Goal: Information Seeking & Learning: Find specific fact

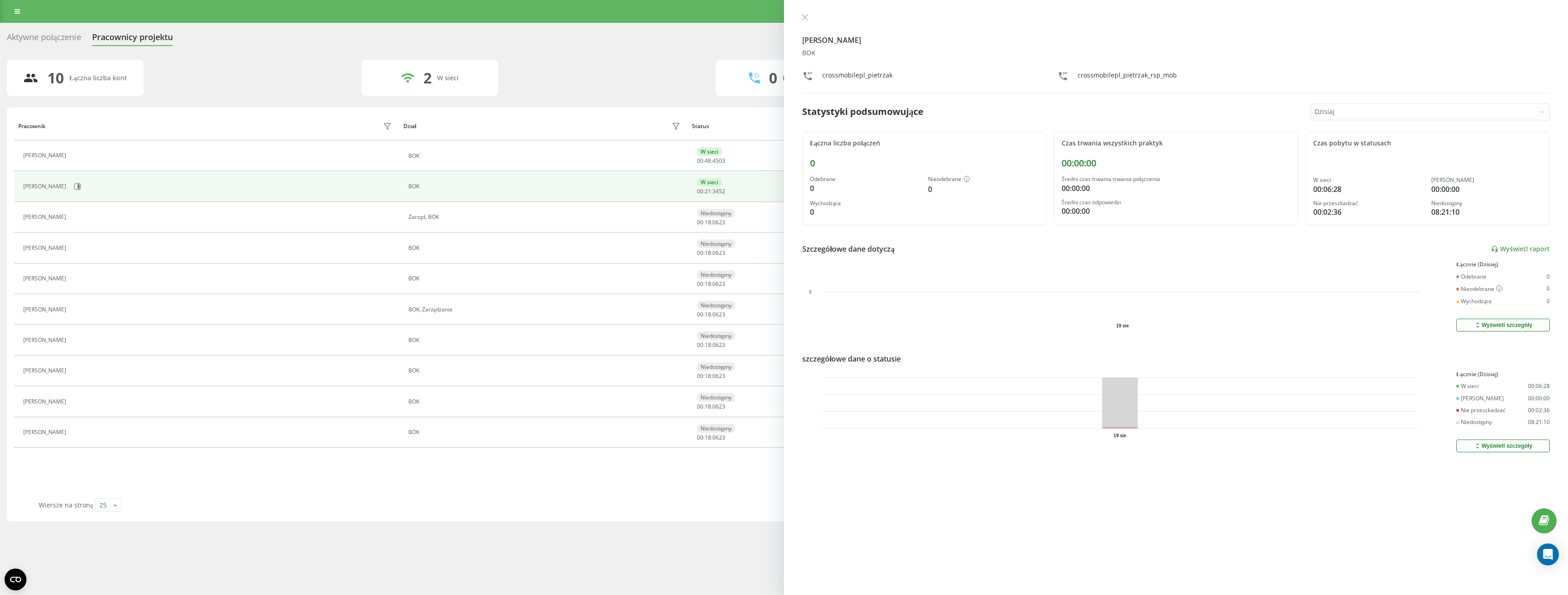
click at [576, 10] on div "Maciej Pietrzak BOK crossmobilepl_pietrzak crossmobilepl_pietrzak_rsp_mob Staty…" at bounding box center [1176, 298] width 784 height 595
click at [576, 12] on div "Maciej Pietrzak BOK crossmobilepl_pietrzak crossmobilepl_pietrzak_rsp_mob Staty…" at bounding box center [1176, 298] width 784 height 595
click at [576, 15] on icon at bounding box center [805, 17] width 7 height 7
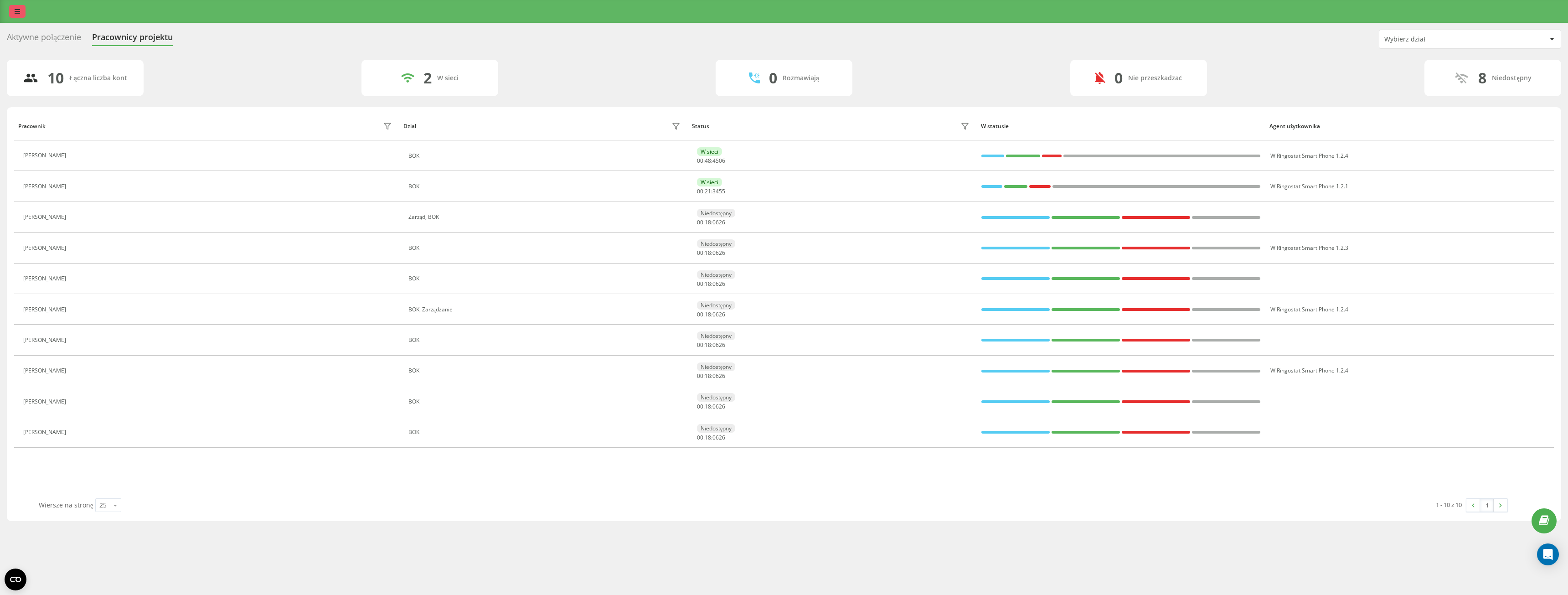
click at [19, 12] on icon at bounding box center [17, 11] width 5 height 7
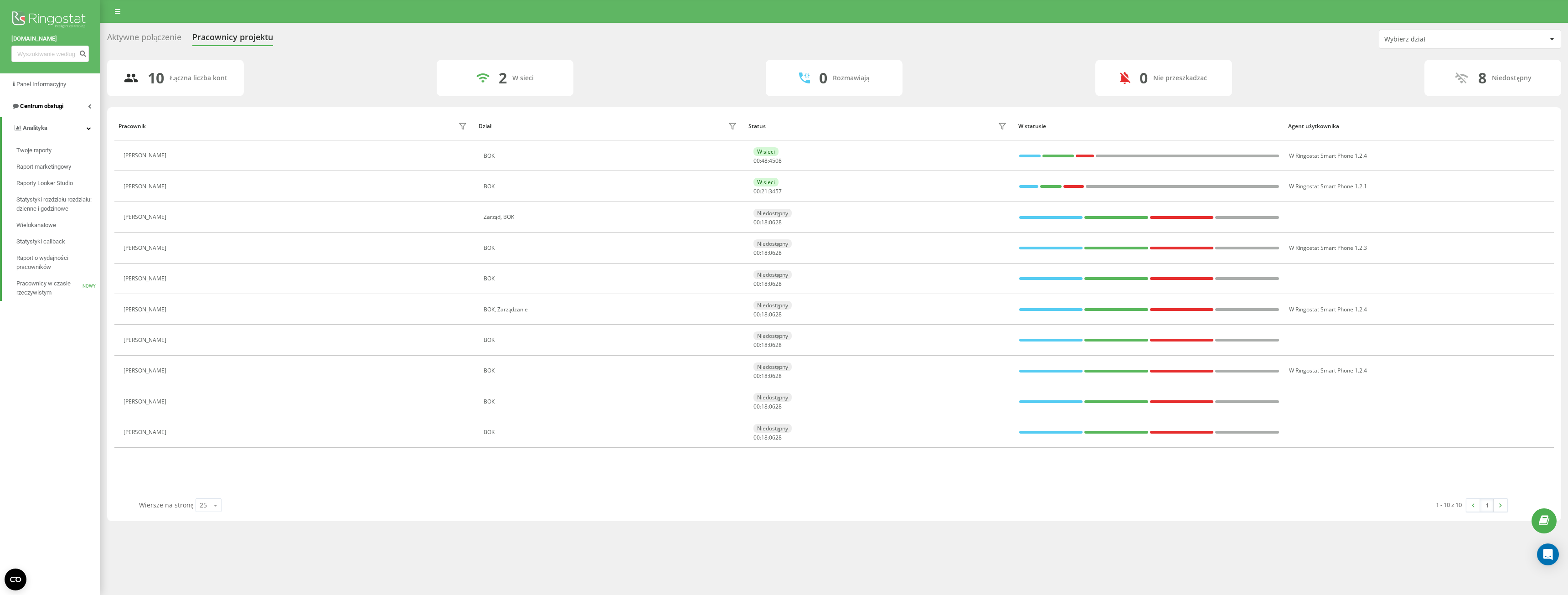
click at [57, 104] on font "Centrum obsługi" at bounding box center [41, 106] width 43 height 7
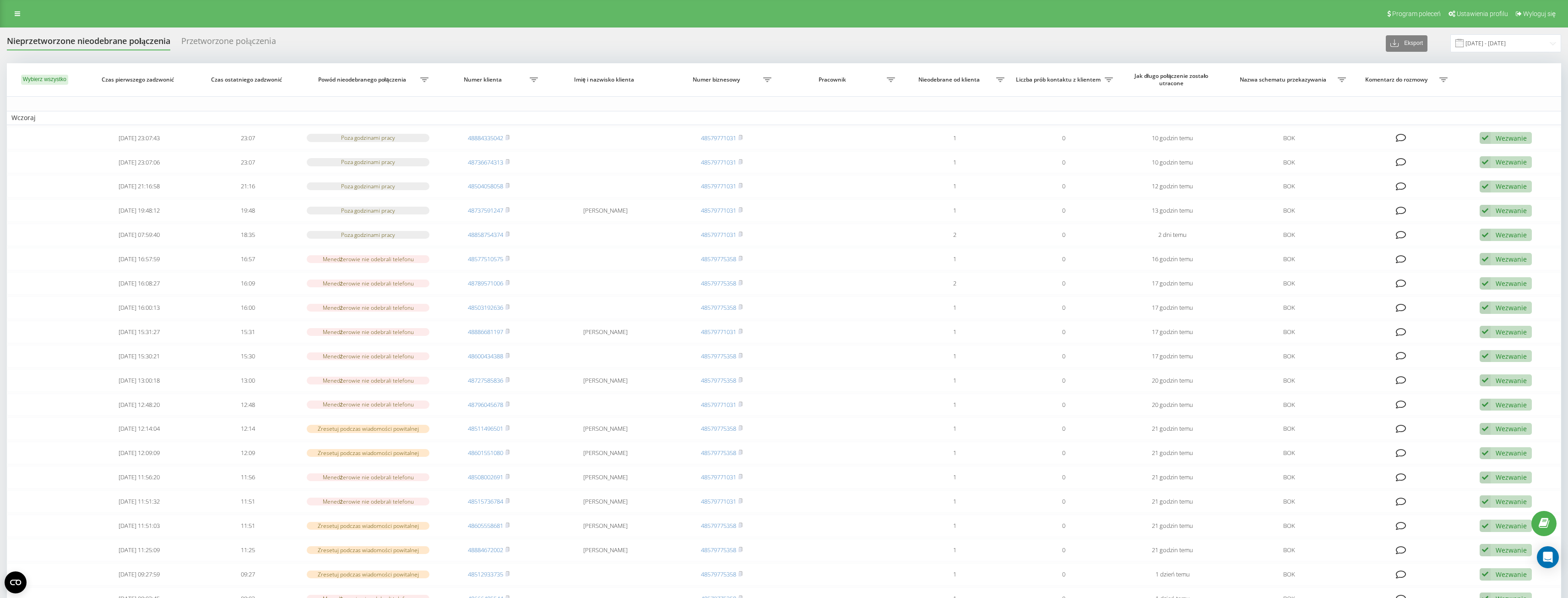
click at [429, 78] on icon at bounding box center [424, 80] width 8 height 4
type input "506777842"
click at [562, 154] on span "OK" at bounding box center [564, 153] width 26 height 14
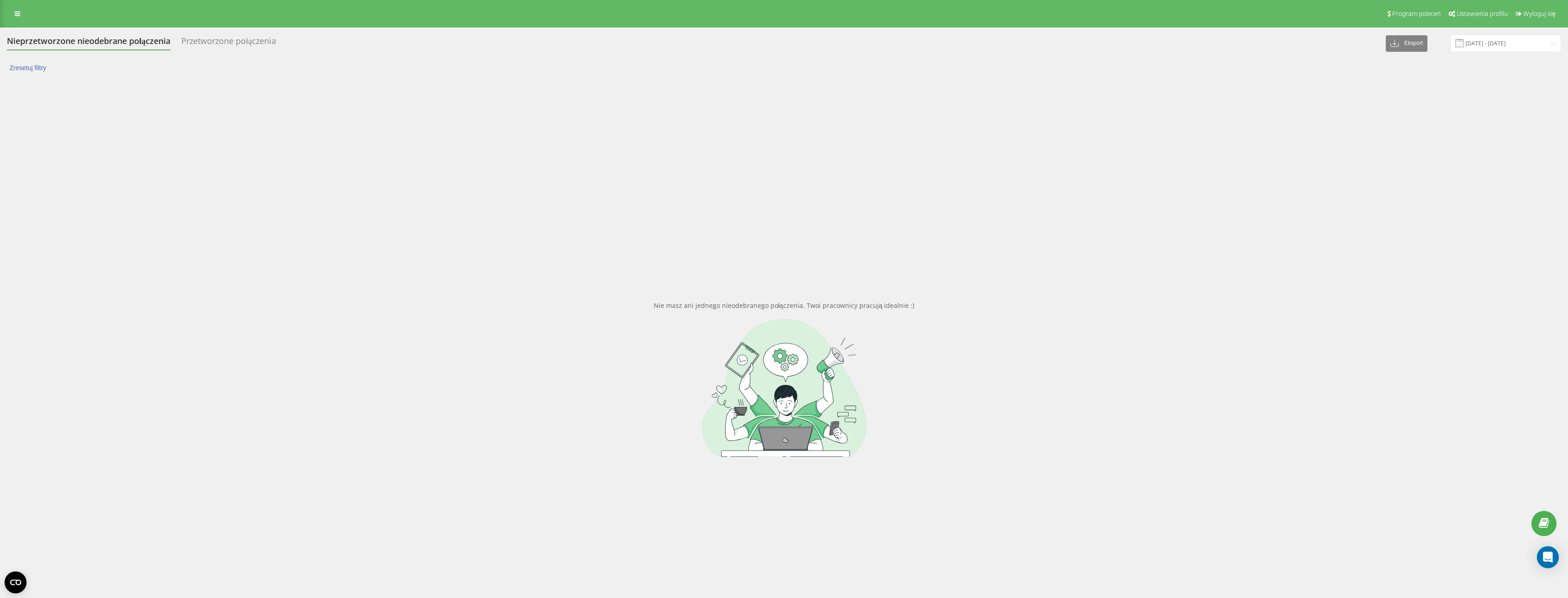
click at [232, 43] on div "Przetworzone połączenia" at bounding box center [229, 43] width 94 height 14
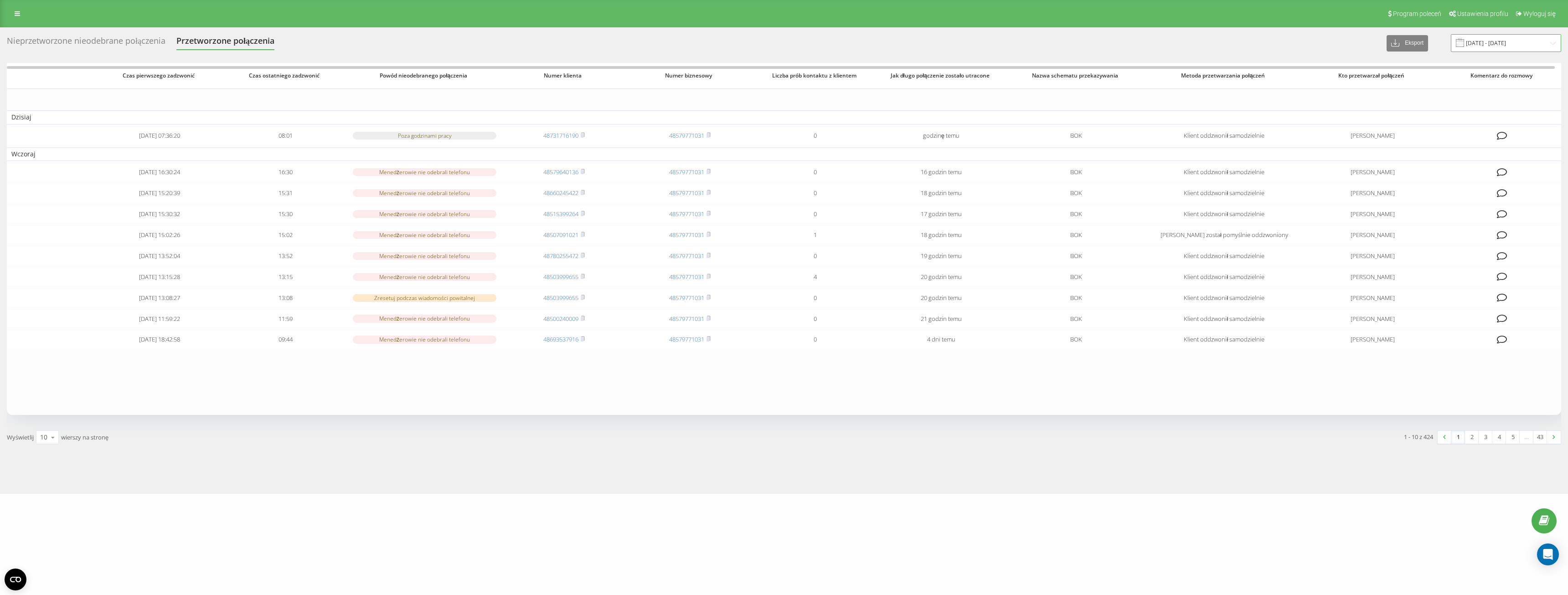
click at [1493, 42] on input "[DATE] - [DATE]" at bounding box center [1506, 43] width 110 height 18
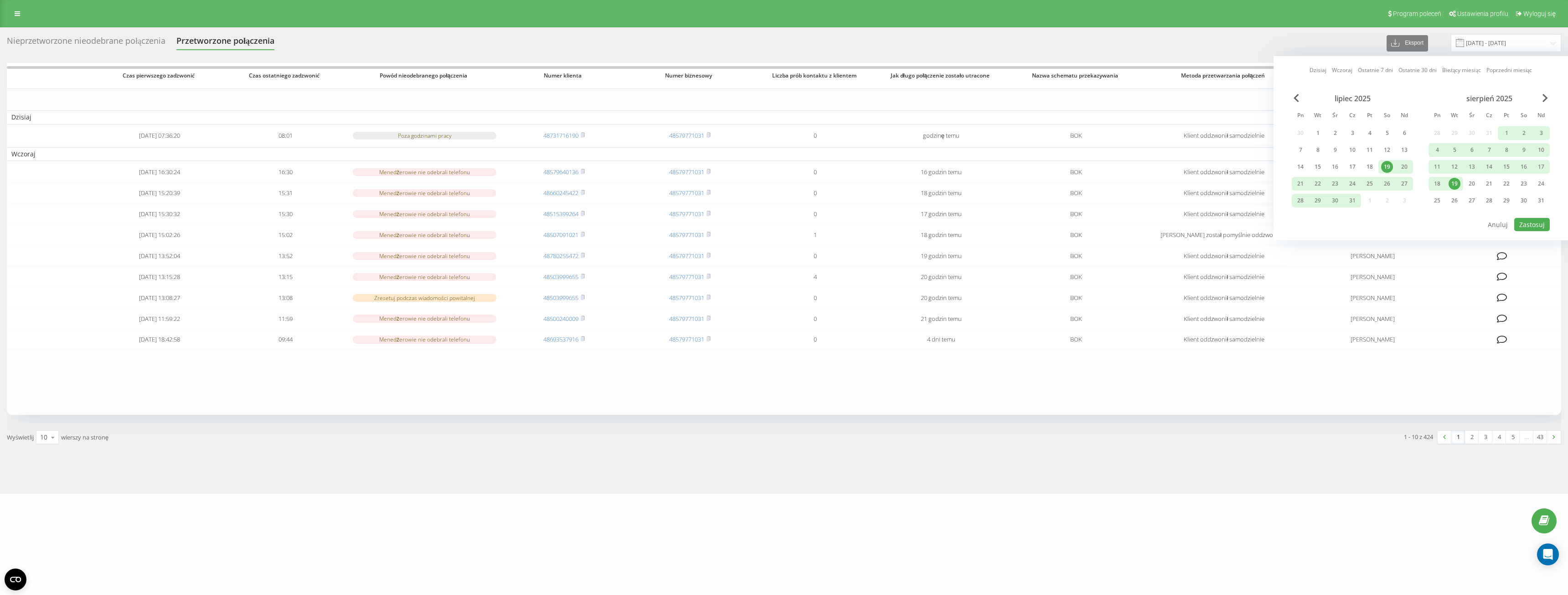
click at [1456, 181] on div "19" at bounding box center [1454, 184] width 12 height 12
click at [1531, 222] on button "Zastosuj" at bounding box center [1532, 225] width 35 height 13
type input "19.08.2025 - 19.08.2025"
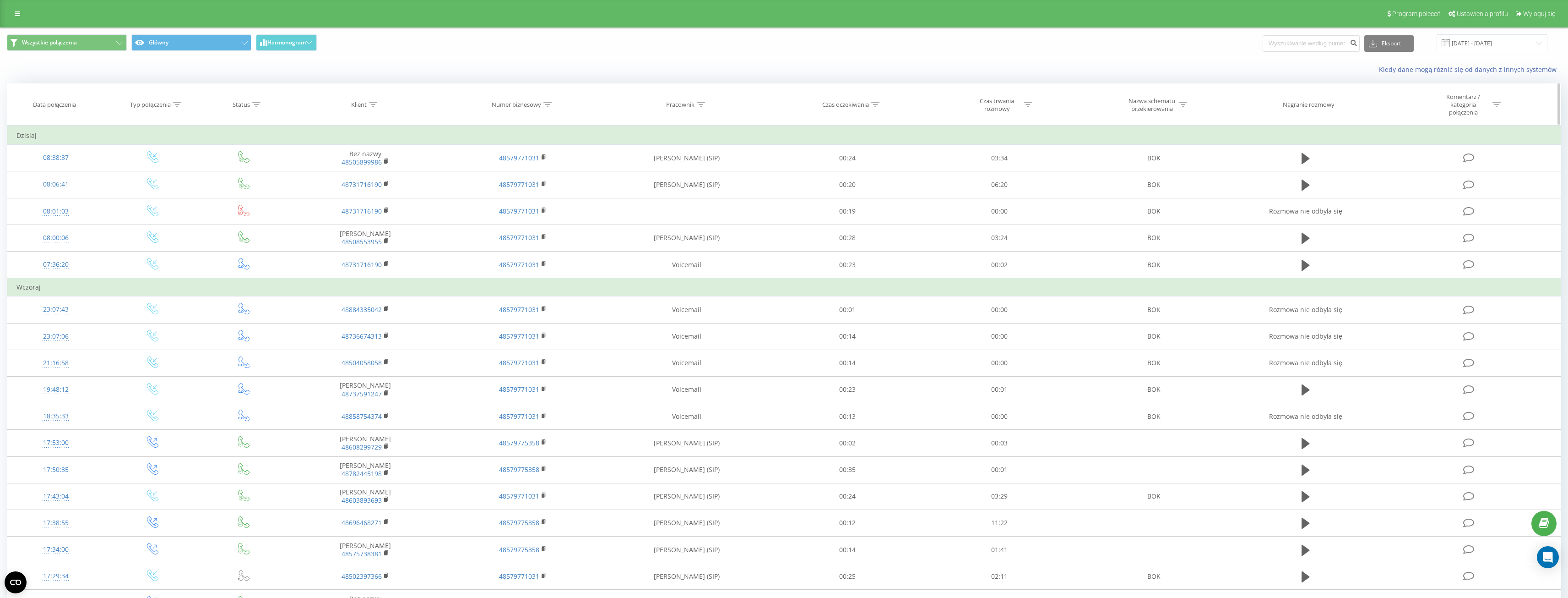
click at [373, 104] on icon at bounding box center [373, 104] width 8 height 4
click at [361, 176] on input "text" at bounding box center [365, 174] width 80 height 16
paste input "506777842"
click at [393, 193] on span "OK" at bounding box center [384, 192] width 26 height 14
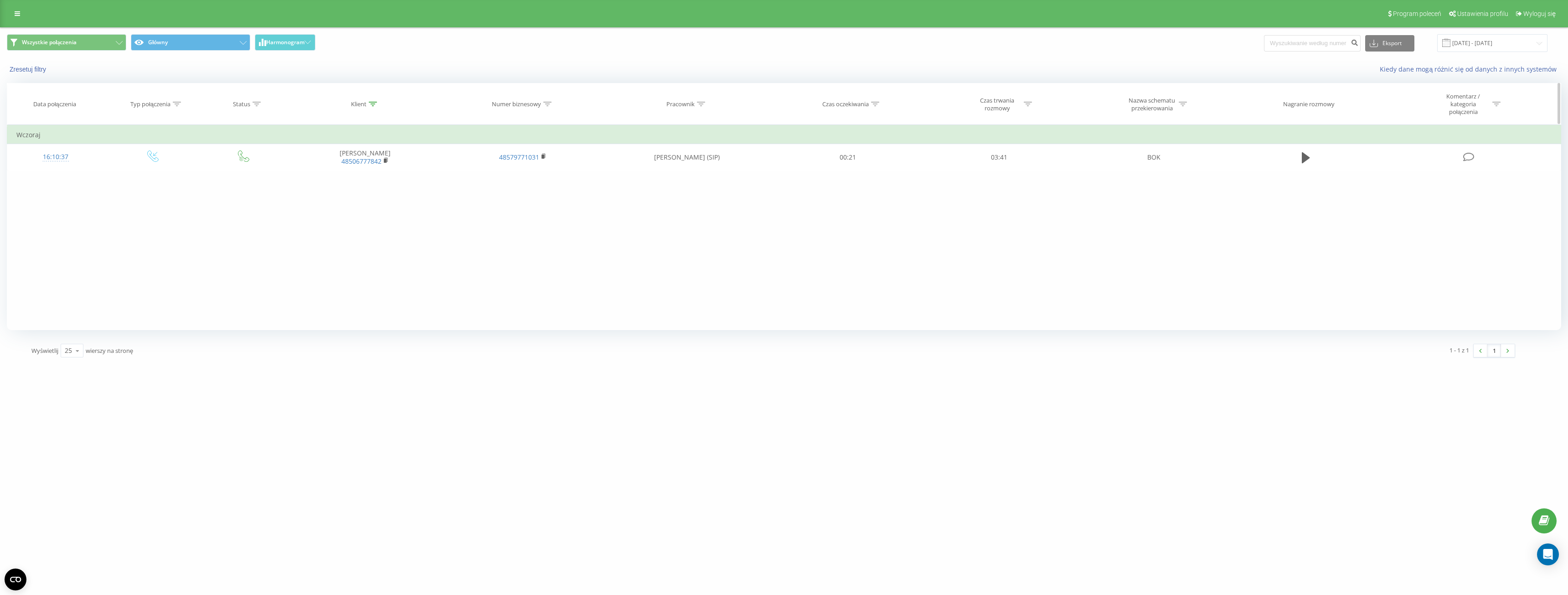
click at [375, 104] on icon at bounding box center [373, 104] width 8 height 4
drag, startPoint x: 359, startPoint y: 176, endPoint x: 313, endPoint y: 182, distance: 46.4
click at [313, 182] on div "Filtruj według warunków Jest równe Wprowadź wartość Anuluj OK Filtruj według wa…" at bounding box center [783, 227] width 1554 height 205
paste input "-777-"
click at [349, 172] on input "[PHONE_NUMBER]" at bounding box center [364, 173] width 80 height 16
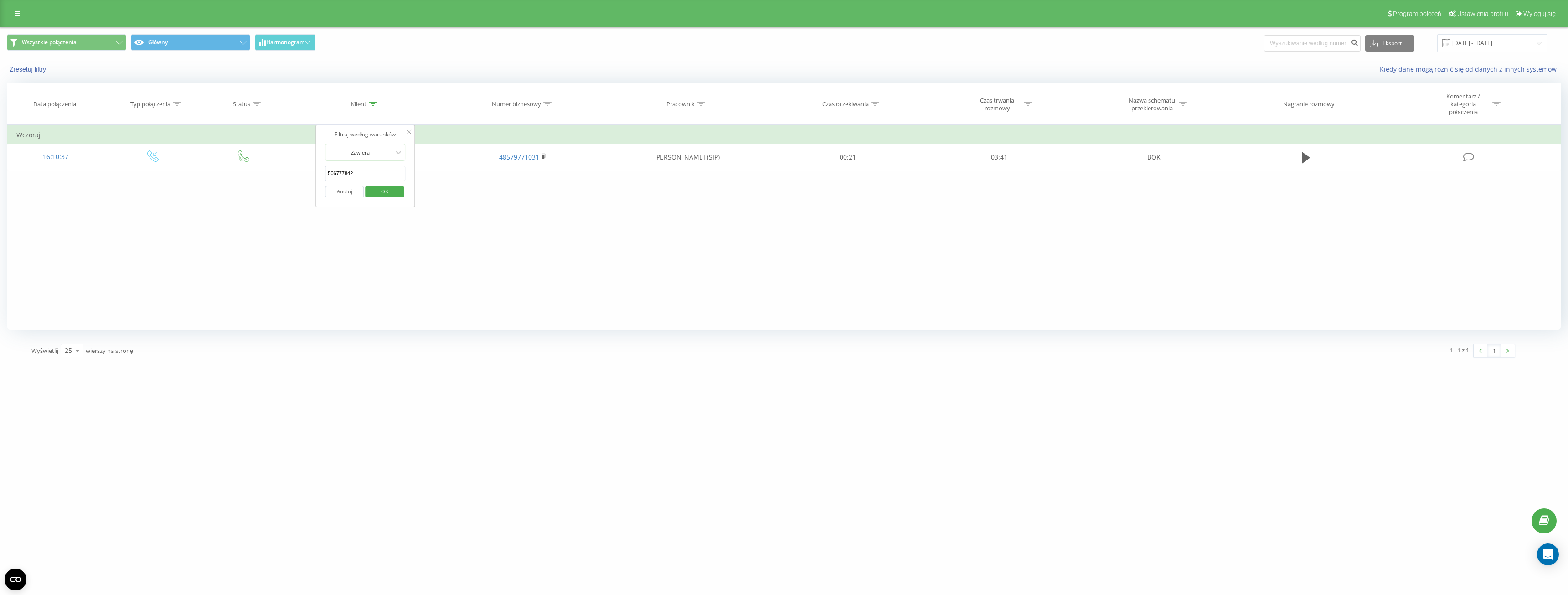
click button "OK" at bounding box center [384, 192] width 39 height 12
click at [373, 101] on div at bounding box center [373, 104] width 8 height 8
click at [397, 151] on icon at bounding box center [398, 152] width 9 height 9
drag, startPoint x: 359, startPoint y: 178, endPoint x: 326, endPoint y: 179, distance: 33.0
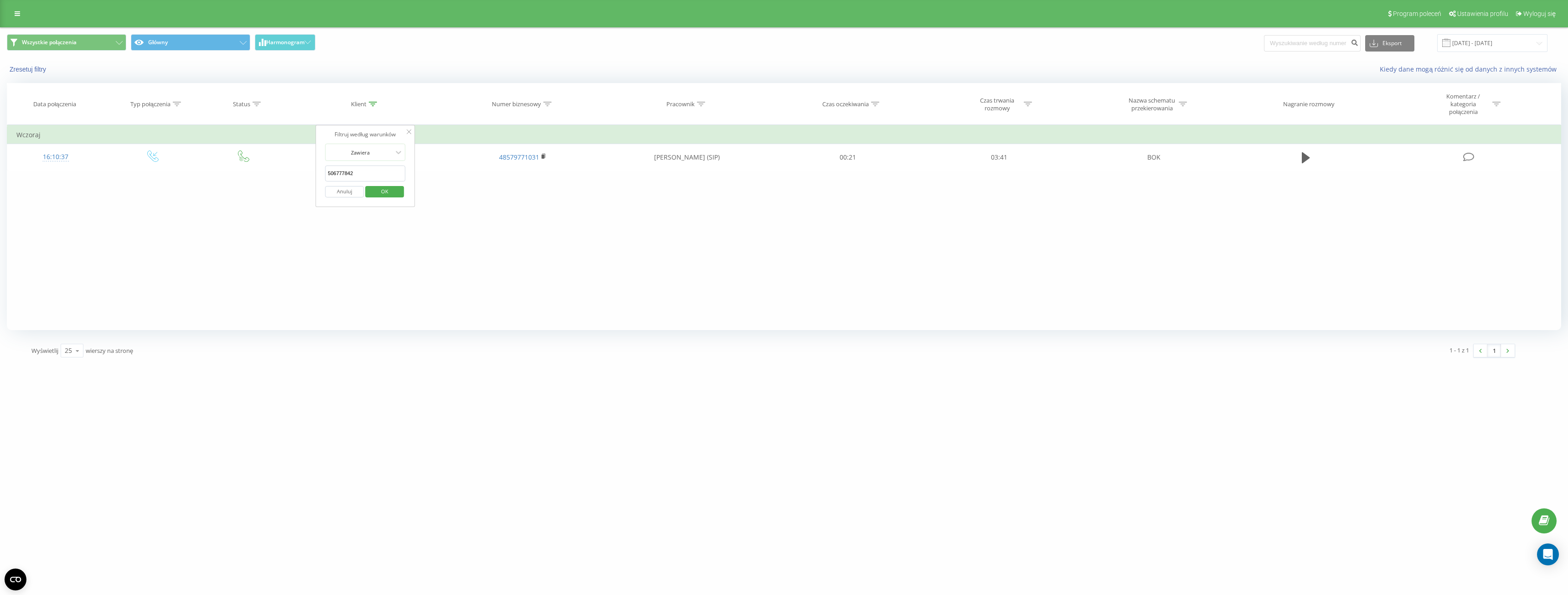
click at [326, 179] on input "506777842" at bounding box center [364, 173] width 80 height 16
click button "OK" at bounding box center [384, 192] width 39 height 12
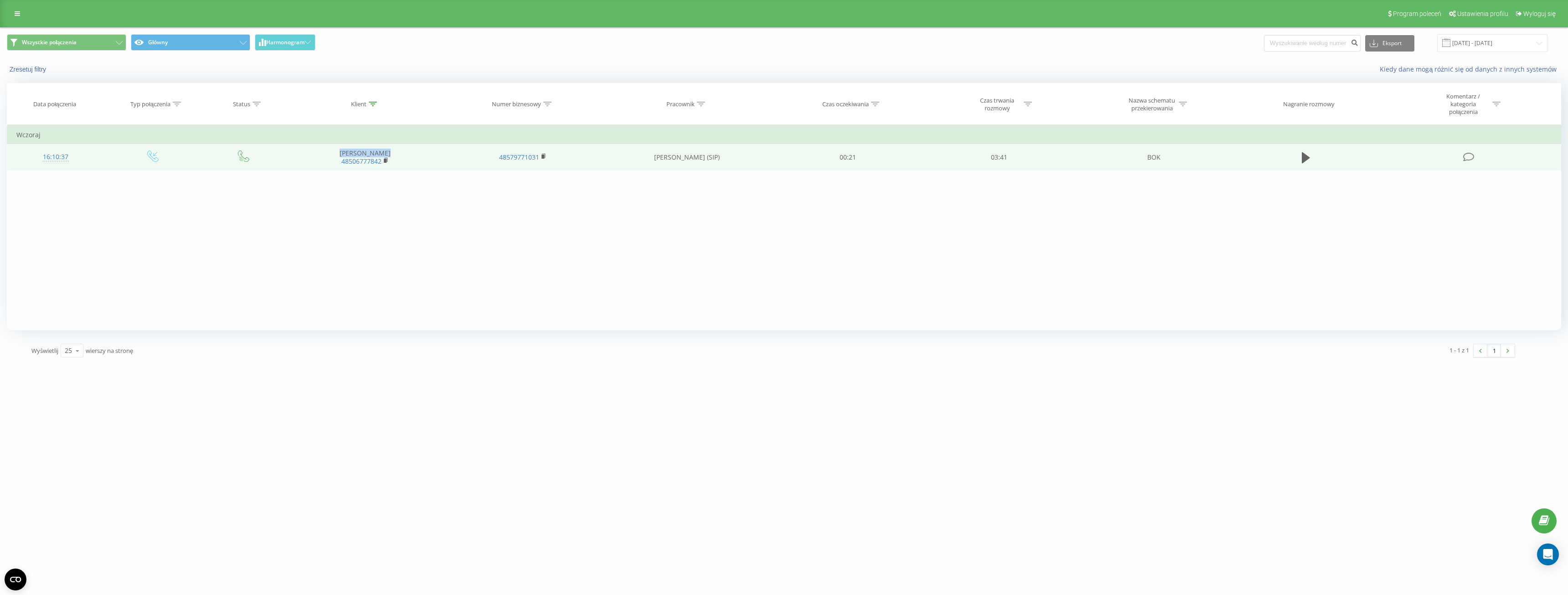
drag, startPoint x: 391, startPoint y: 151, endPoint x: 344, endPoint y: 150, distance: 47.0
click at [344, 150] on td "[PERSON_NAME] 48506777842" at bounding box center [365, 157] width 158 height 26
copy td "[PERSON_NAME]"
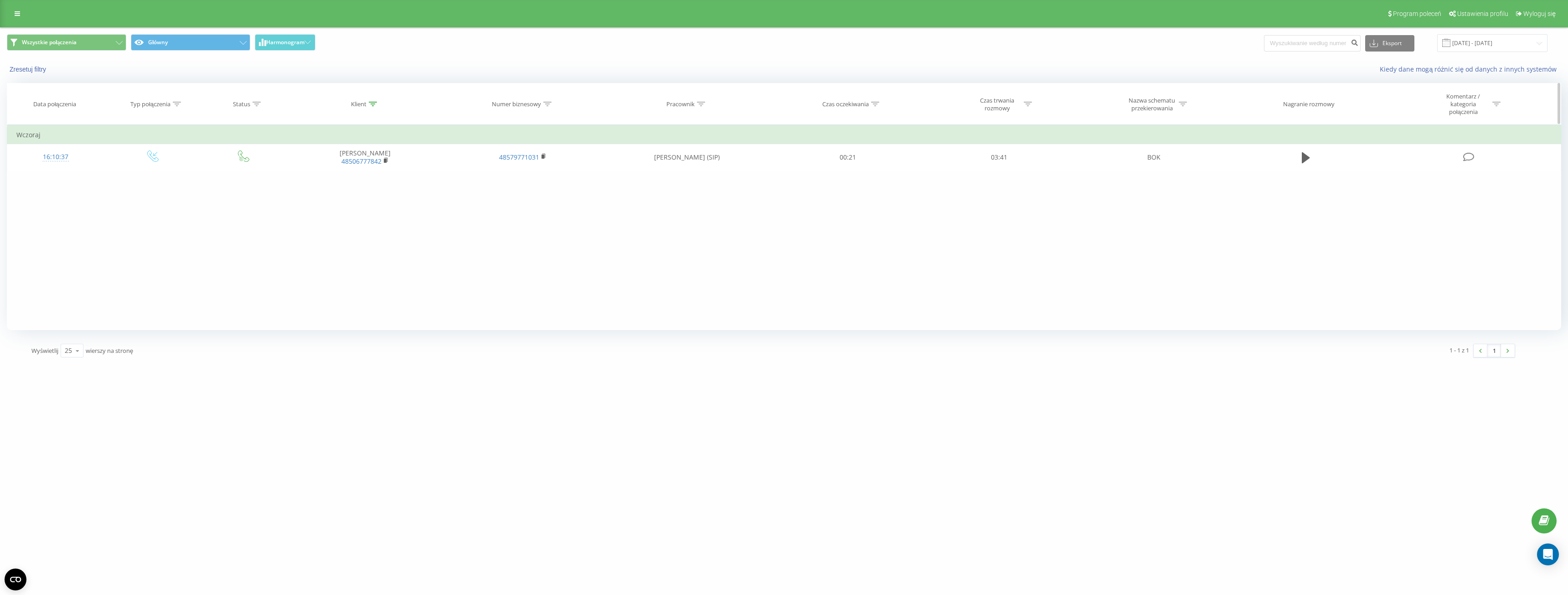
click at [370, 102] on icon at bounding box center [373, 104] width 8 height 4
drag, startPoint x: 351, startPoint y: 172, endPoint x: 321, endPoint y: 177, distance: 30.4
click at [321, 177] on div "Filtruj według warunków [PERSON_NAME] Anuluj OK" at bounding box center [364, 166] width 99 height 82
paste input "[PERSON_NAME]"
type input "[PERSON_NAME]"
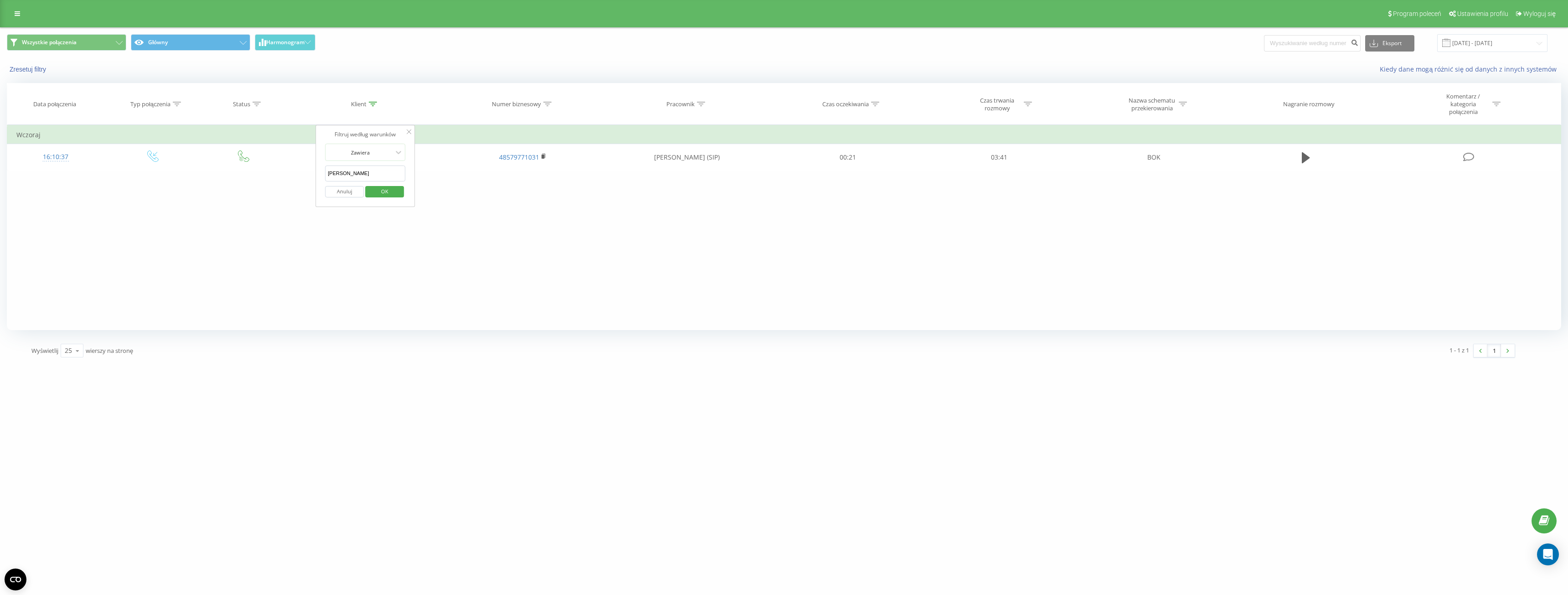
click at [385, 190] on span "OK" at bounding box center [384, 191] width 26 height 14
click at [1512, 46] on input "[DATE] - [DATE]" at bounding box center [1492, 43] width 110 height 18
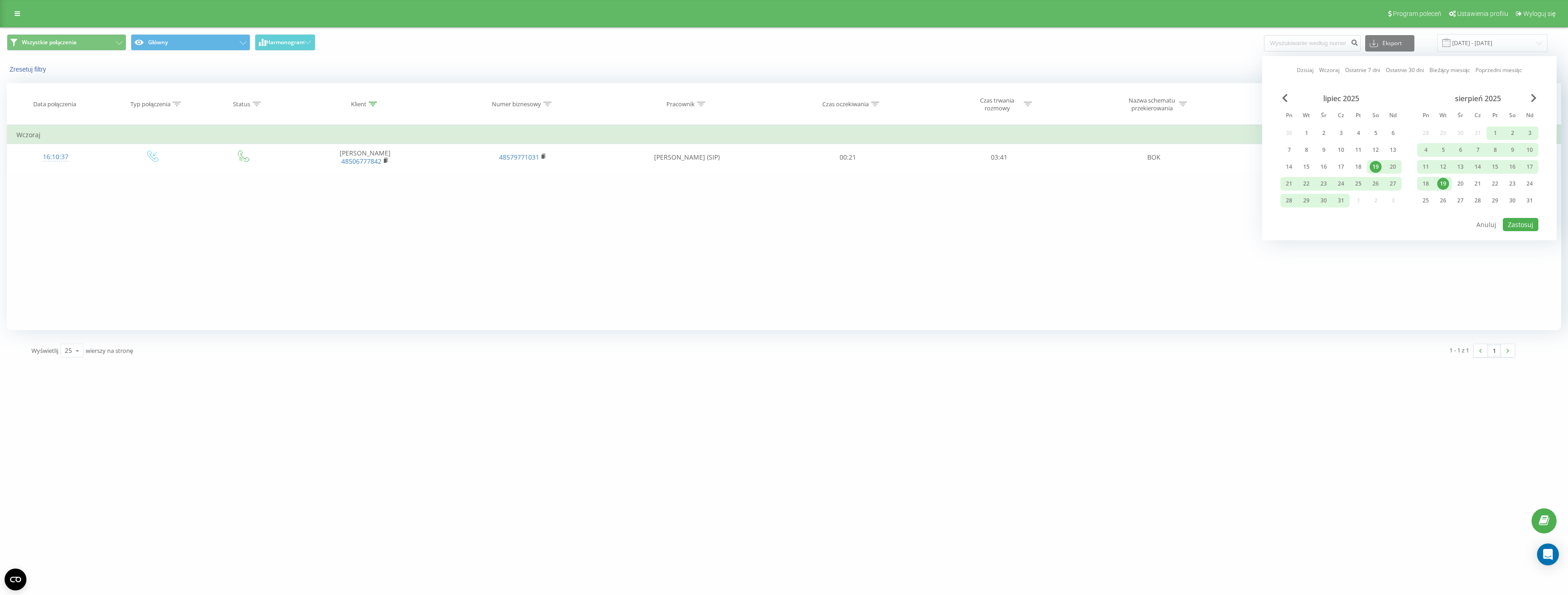
click at [1288, 99] on div "lipiec 2025" at bounding box center [1341, 98] width 121 height 9
click at [1285, 98] on span "Previous Month" at bounding box center [1284, 98] width 5 height 8
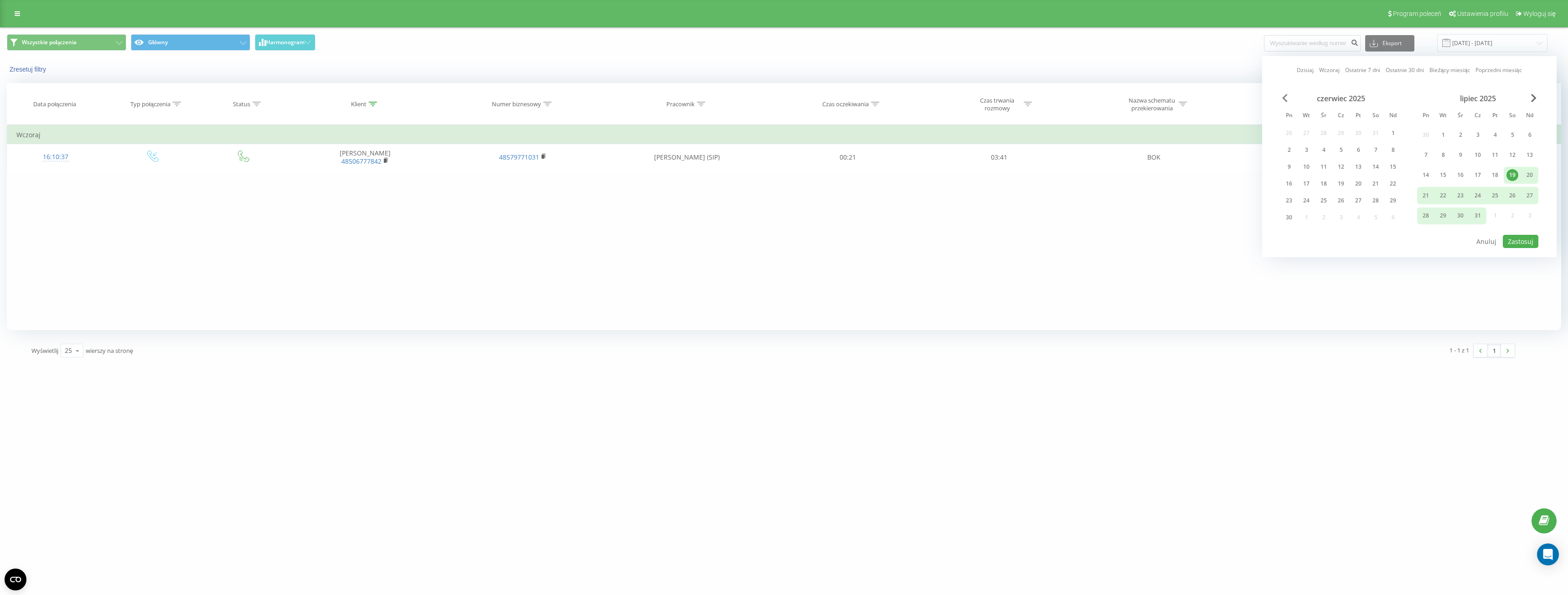
click at [1285, 98] on span "Previous Month" at bounding box center [1284, 98] width 5 height 8
click at [1306, 139] on div "1" at bounding box center [1306, 133] width 12 height 12
click at [1531, 102] on div "maj 2025" at bounding box center [1478, 98] width 121 height 9
click at [1531, 107] on div "[DATE] Pn Wt Śr Cz Pt So Nd 28 29 30 1 2 3 4 5 6 7 8 9 10 11 12 13 14 15 16 17 …" at bounding box center [1478, 152] width 121 height 117
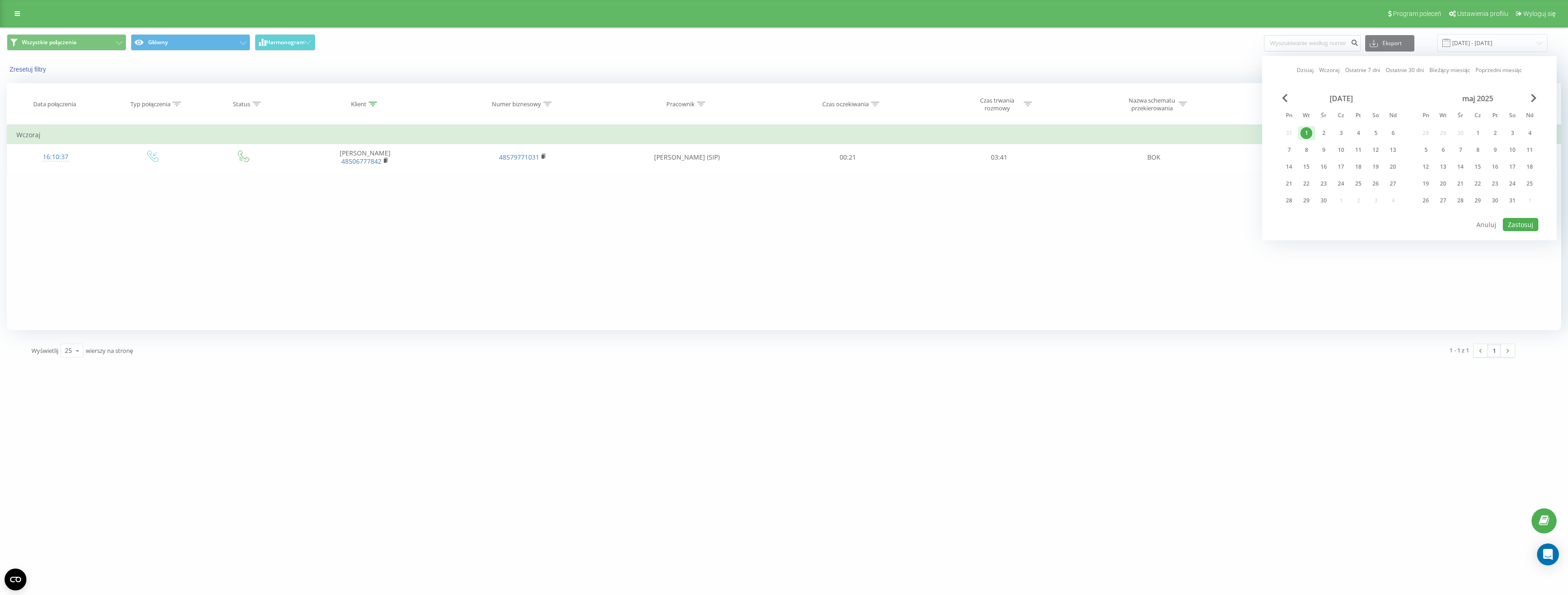
click at [1531, 101] on div "maj 2025" at bounding box center [1478, 98] width 121 height 9
click at [1533, 98] on span "Next Month" at bounding box center [1533, 98] width 5 height 8
click at [1442, 182] on div "19" at bounding box center [1443, 184] width 12 height 12
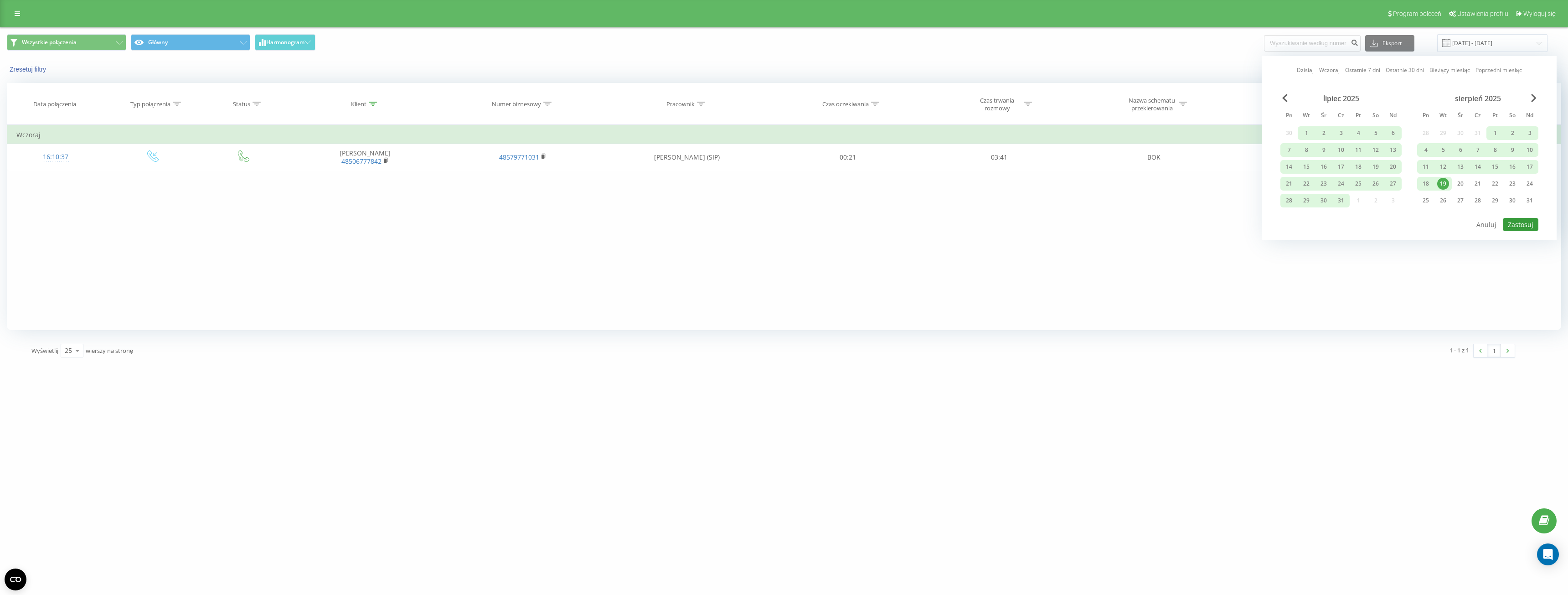
click at [1525, 227] on button "Zastosuj" at bounding box center [1520, 225] width 35 height 13
type input "[DATE] - [DATE]"
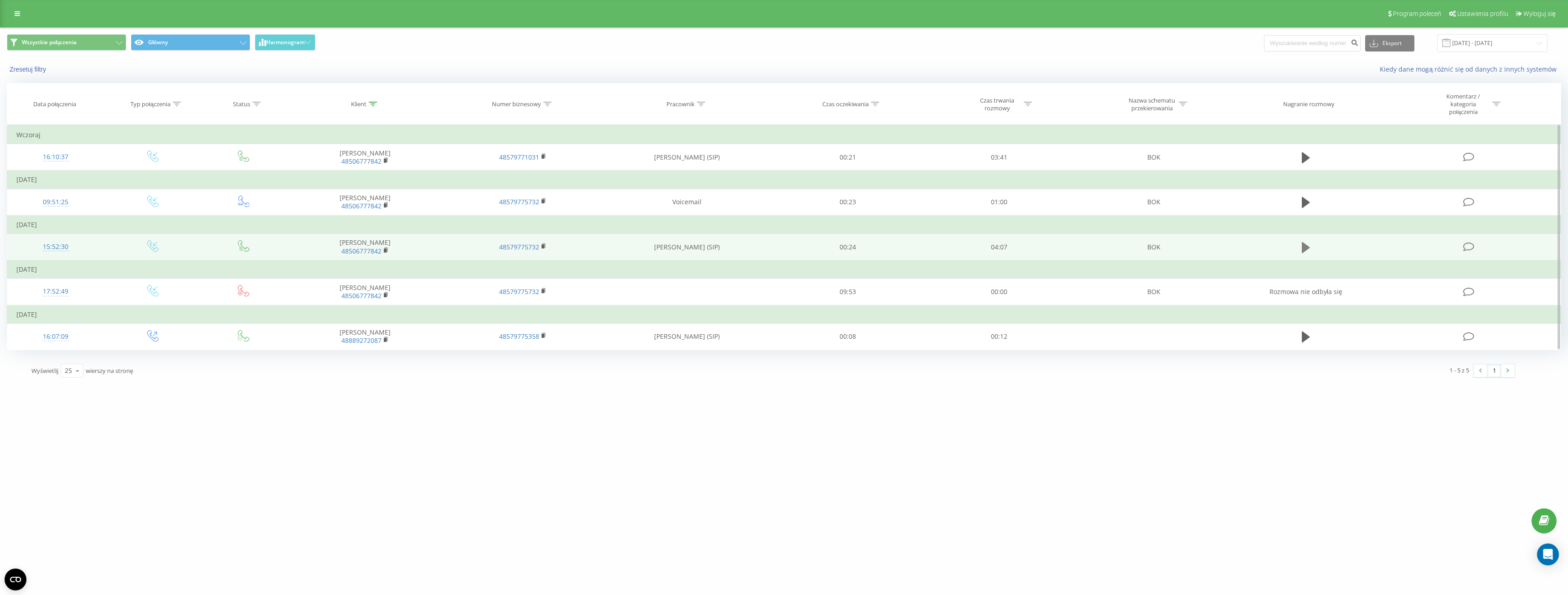
click at [1306, 250] on icon at bounding box center [1306, 247] width 8 height 12
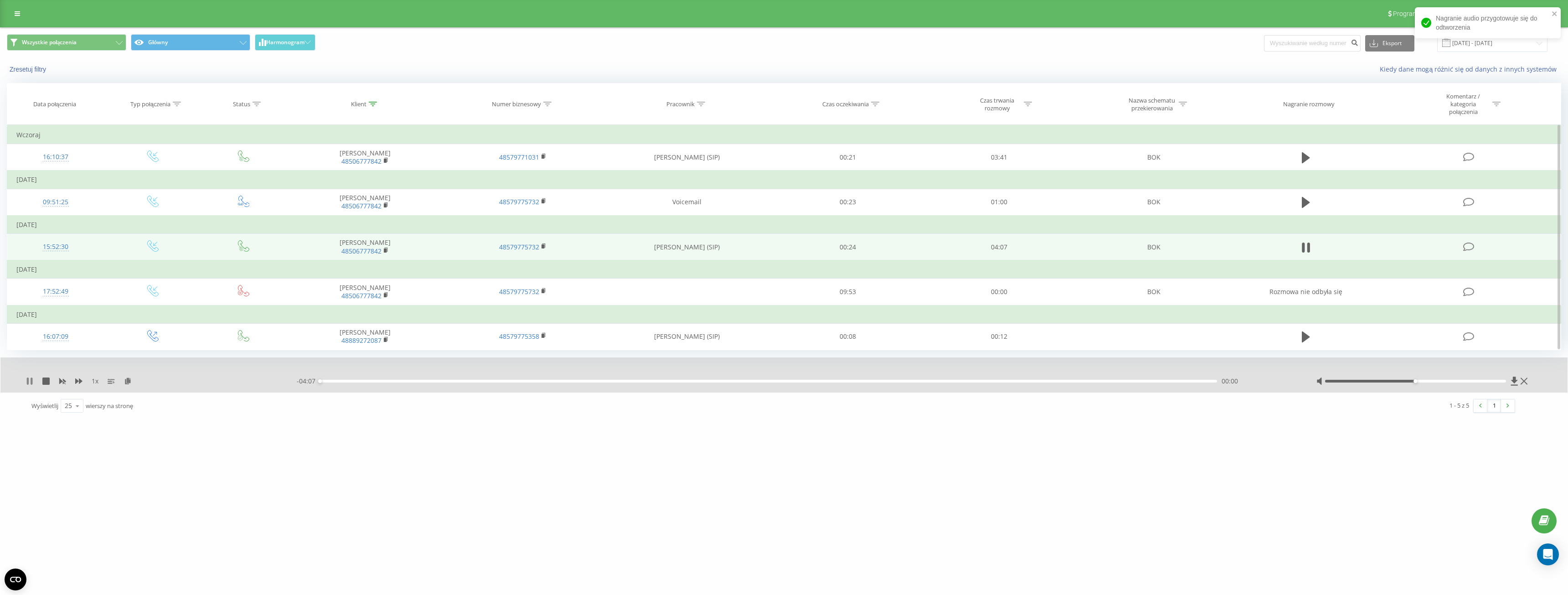
click at [27, 383] on icon at bounding box center [28, 381] width 1 height 7
click at [1298, 250] on td at bounding box center [1306, 247] width 146 height 27
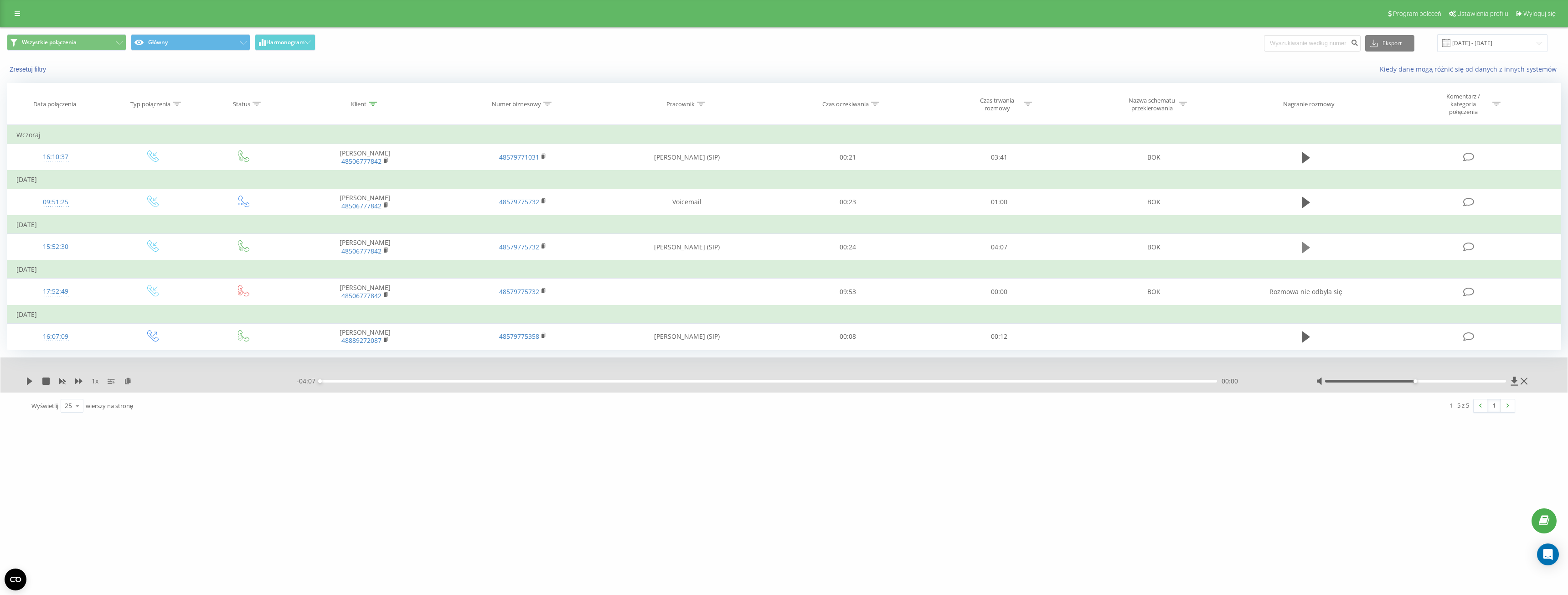
click at [1306, 248] on icon at bounding box center [1306, 247] width 8 height 11
drag, startPoint x: 1429, startPoint y: 380, endPoint x: 1459, endPoint y: 379, distance: 30.0
click at [1459, 379] on div at bounding box center [1423, 381] width 214 height 9
drag, startPoint x: 1476, startPoint y: 380, endPoint x: 1517, endPoint y: 380, distance: 41.0
click at [1517, 380] on div at bounding box center [1423, 381] width 214 height 9
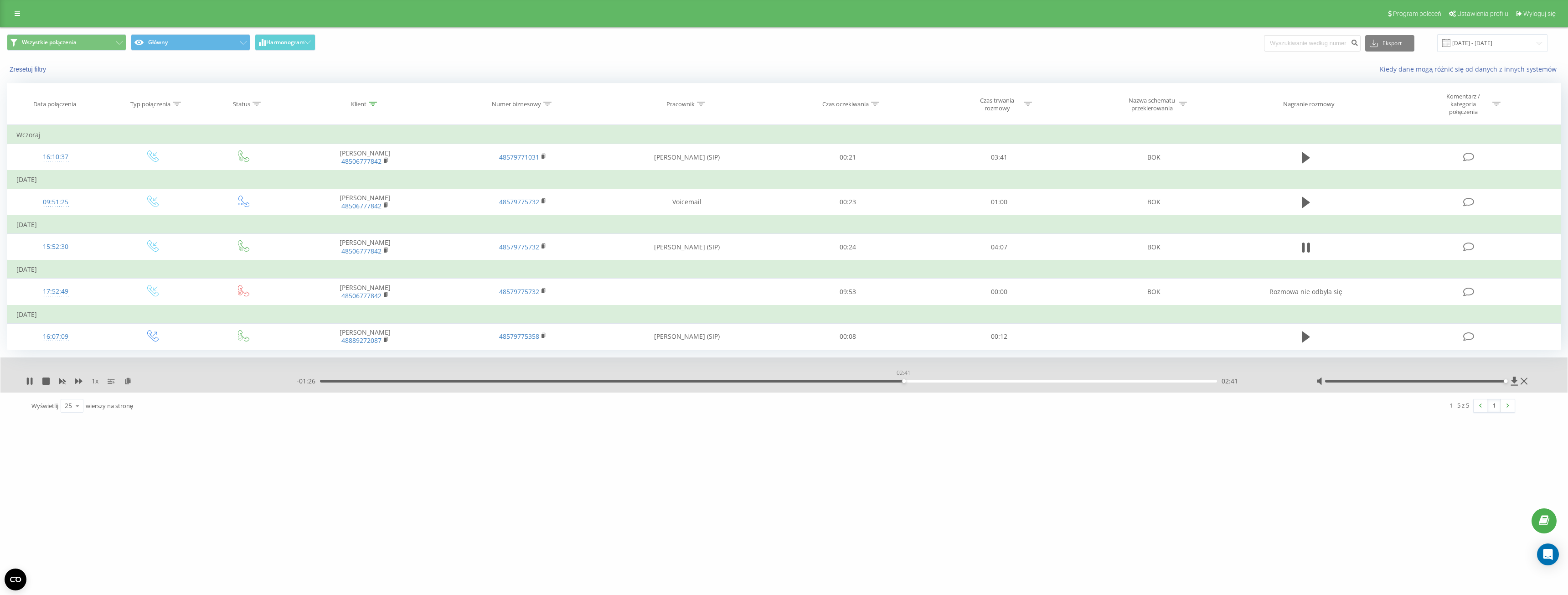
click at [904, 380] on div "02:41" at bounding box center [768, 381] width 897 height 3
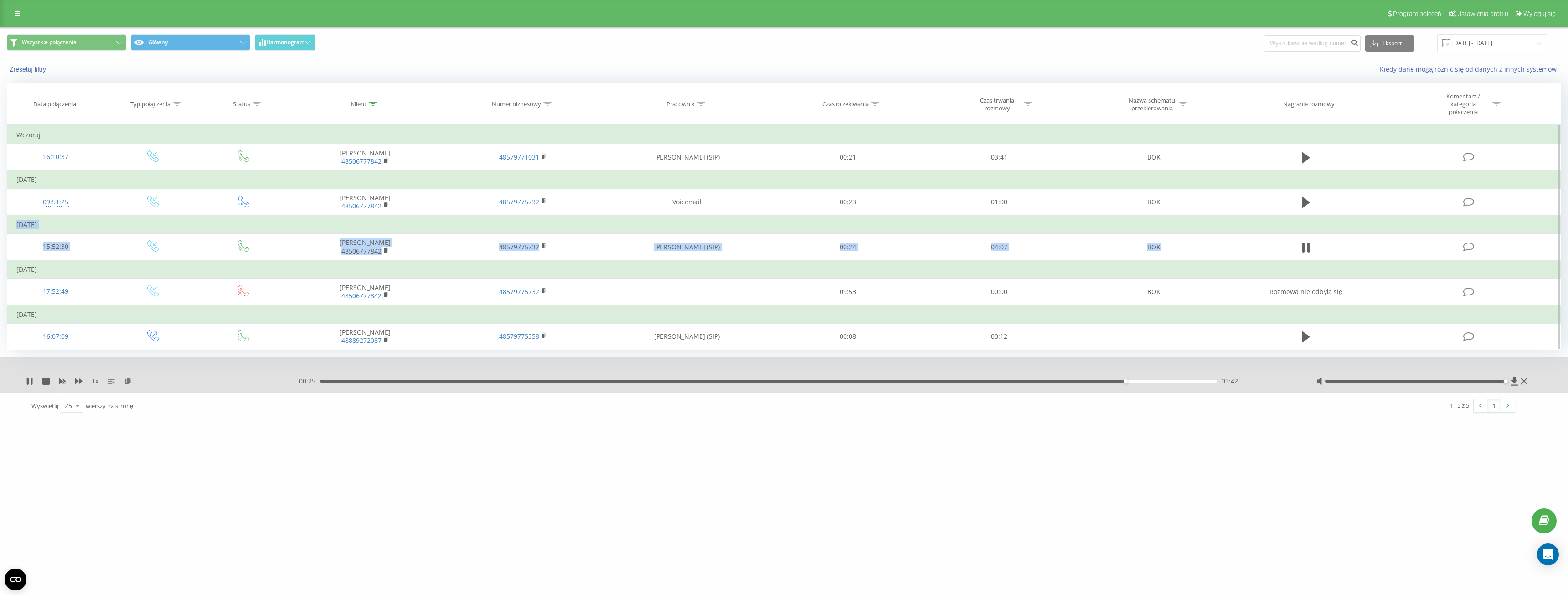
drag, startPoint x: 1168, startPoint y: 247, endPoint x: 16, endPoint y: 225, distance: 1152.2
click at [16, 225] on tbody "[DATE] 16:10:37 [PERSON_NAME] 48506777842 48579771031 [PERSON_NAME] (SIP) 00:21…" at bounding box center [784, 237] width 1554 height 224
copy tbody "[DATE] 15:52:30 [PERSON_NAME] 48506777842 48579775732 [PERSON_NAME] (SIP) 00:24…"
